Goal: Task Accomplishment & Management: Manage account settings

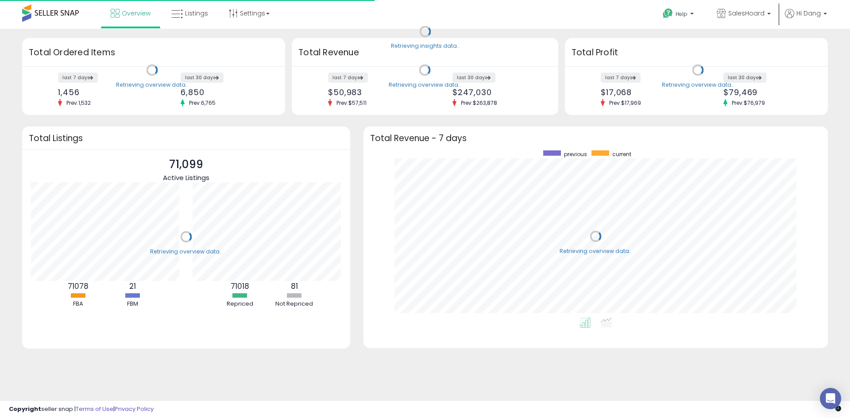
scroll to position [167, 447]
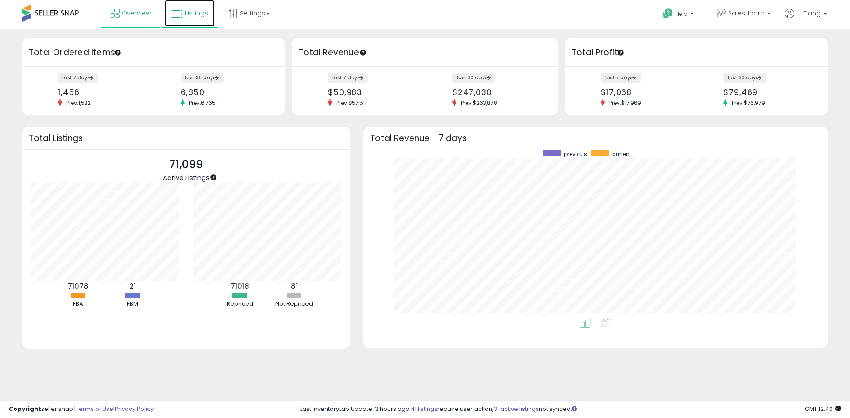
click at [189, 14] on span "Listings" at bounding box center [196, 13] width 23 height 9
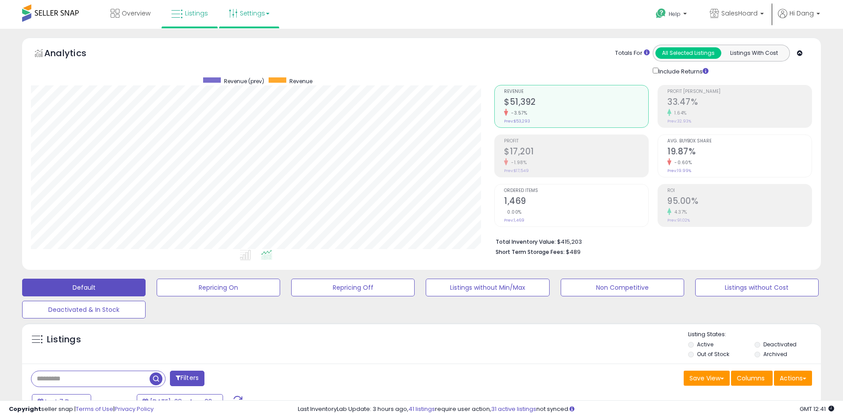
scroll to position [182, 464]
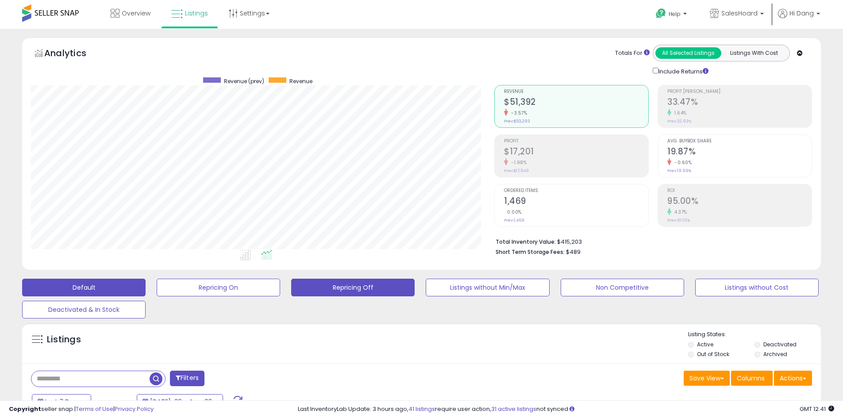
drag, startPoint x: 364, startPoint y: 282, endPoint x: 525, endPoint y: 9, distance: 316.8
click at [280, 282] on button "Repricing Off" at bounding box center [219, 288] width 124 height 18
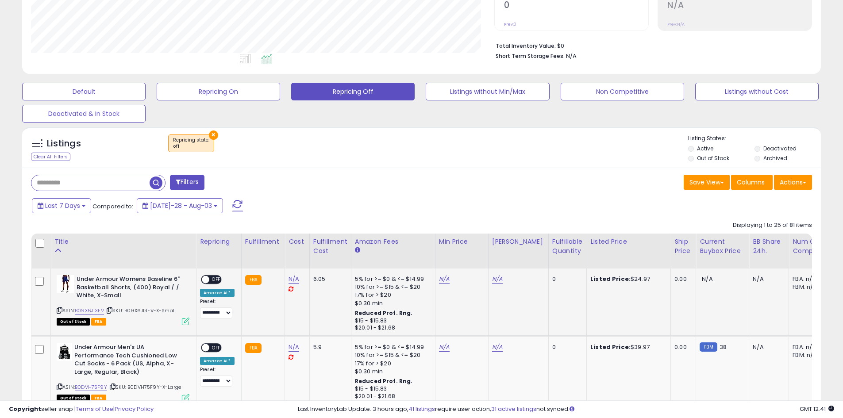
scroll to position [221, 0]
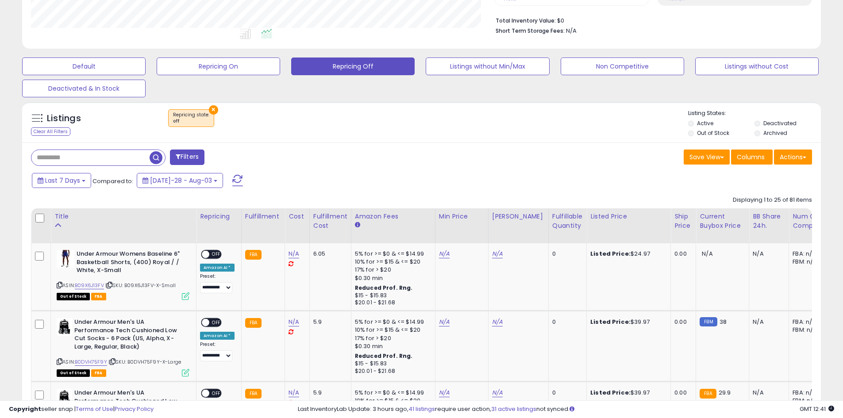
click at [781, 120] on label "Deactivated" at bounding box center [780, 124] width 33 height 8
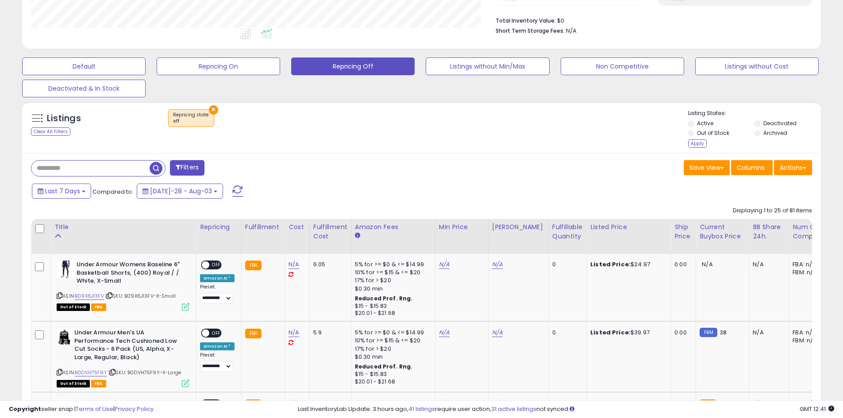
click at [780, 131] on label "Archived" at bounding box center [776, 133] width 24 height 8
click at [697, 141] on div "Apply" at bounding box center [698, 143] width 19 height 8
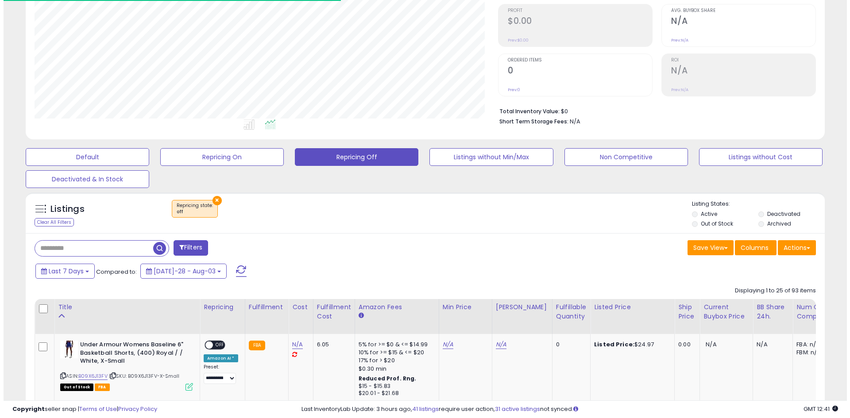
scroll to position [182, 464]
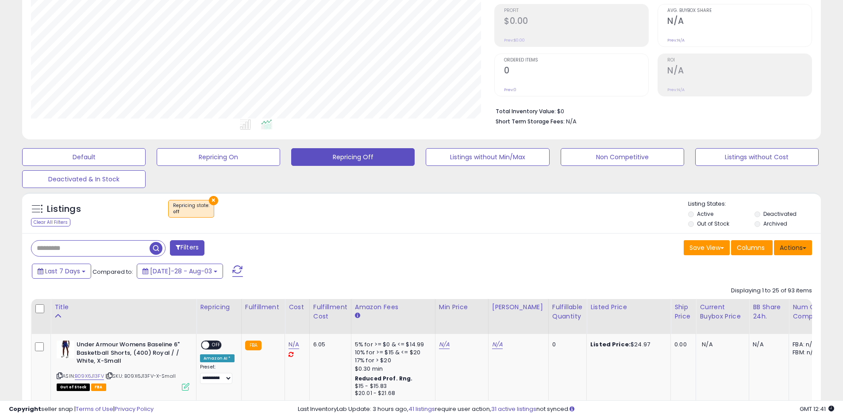
click at [800, 249] on button "Actions" at bounding box center [793, 247] width 38 height 15
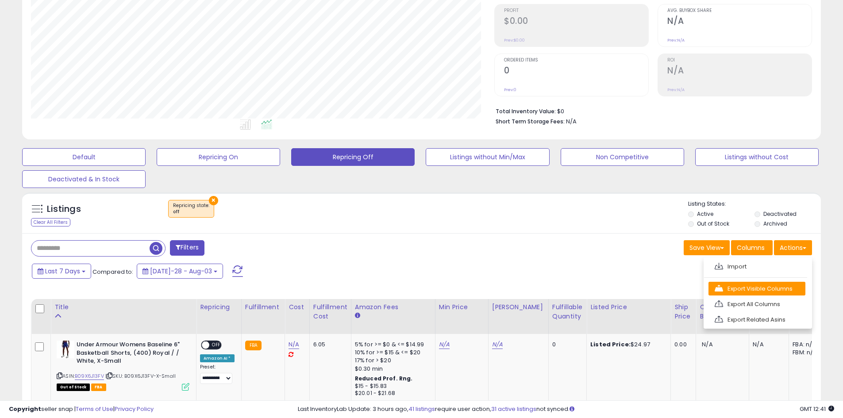
click at [767, 291] on link "Export Visible Columns" at bounding box center [757, 289] width 97 height 14
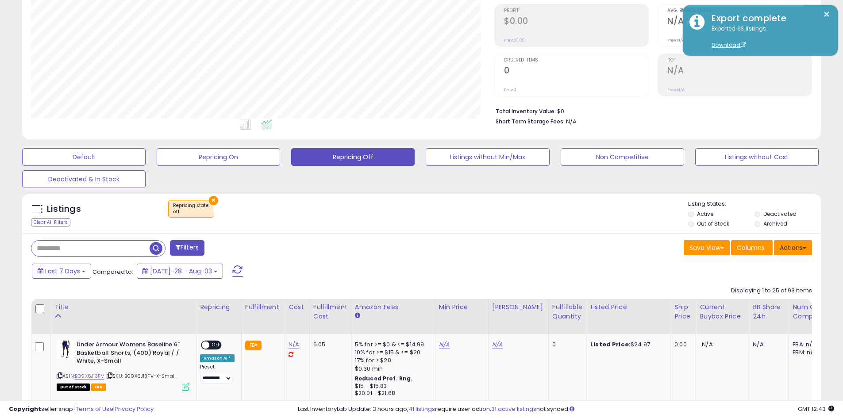
click at [800, 247] on button "Actions" at bounding box center [793, 247] width 38 height 15
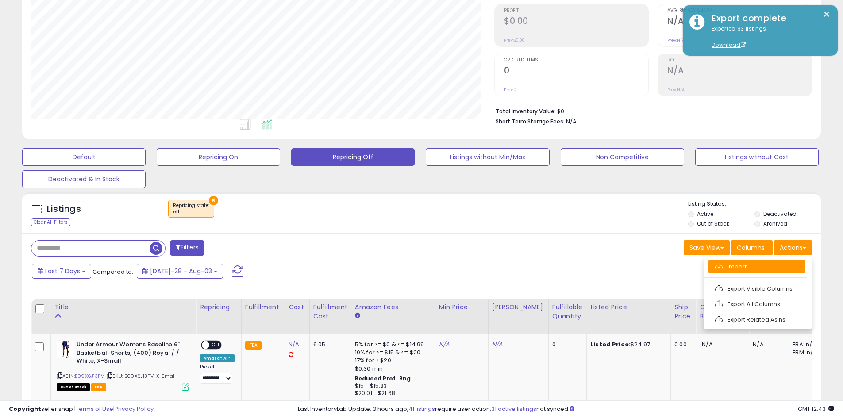
click at [746, 264] on link "Import" at bounding box center [757, 267] width 97 height 14
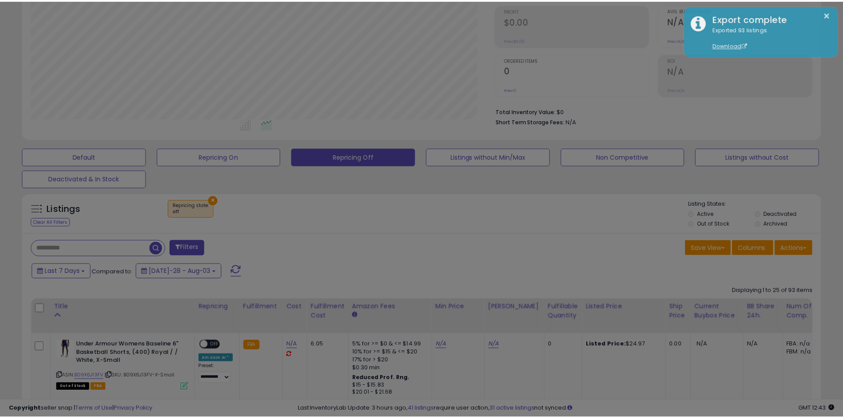
scroll to position [182, 468]
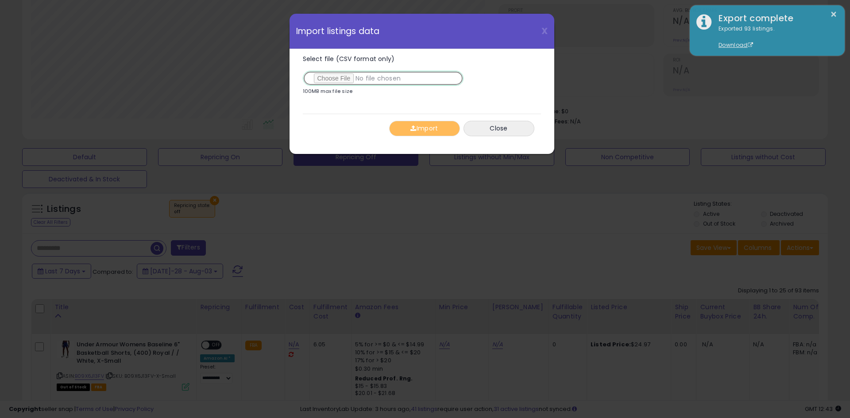
click at [333, 81] on input "Select file (CSV format only)" at bounding box center [383, 78] width 161 height 15
type input "**********"
click at [432, 131] on button "Import" at bounding box center [424, 128] width 71 height 15
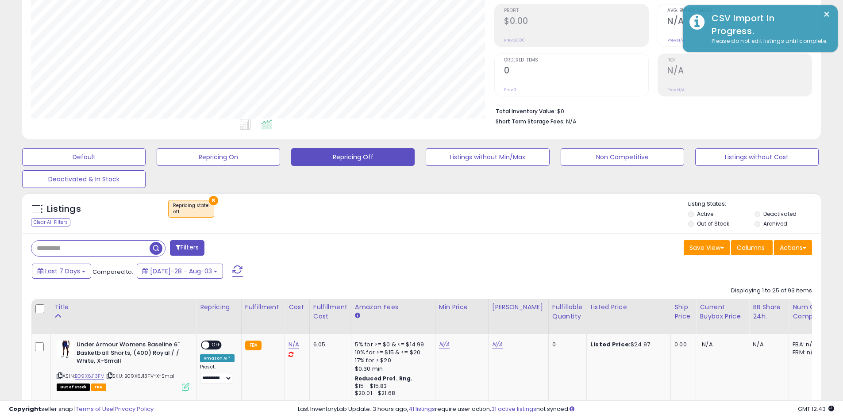
scroll to position [442584, 442302]
